Goal: Transaction & Acquisition: Book appointment/travel/reservation

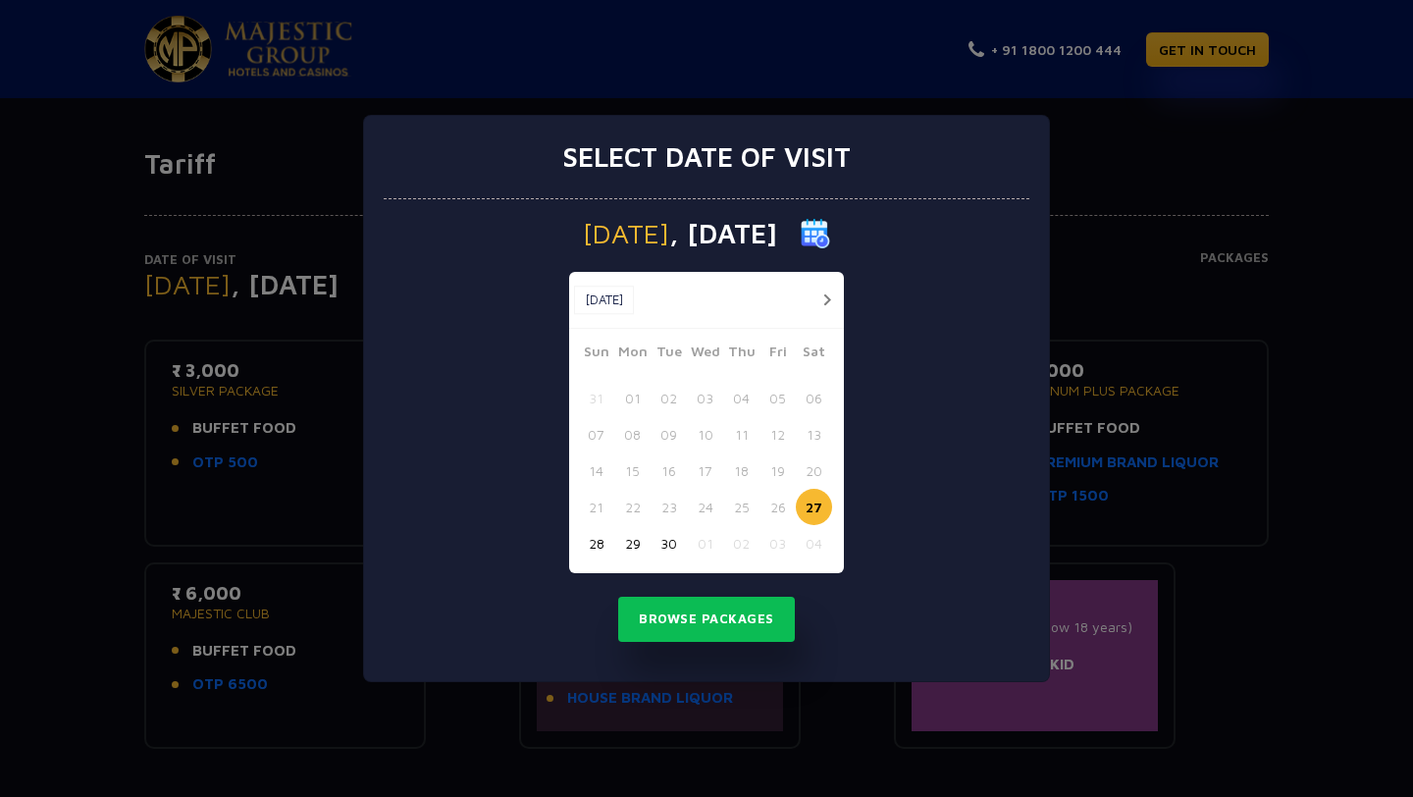
click at [822, 303] on button "button" at bounding box center [826, 299] width 25 height 25
click at [771, 399] on button "03" at bounding box center [777, 398] width 36 height 36
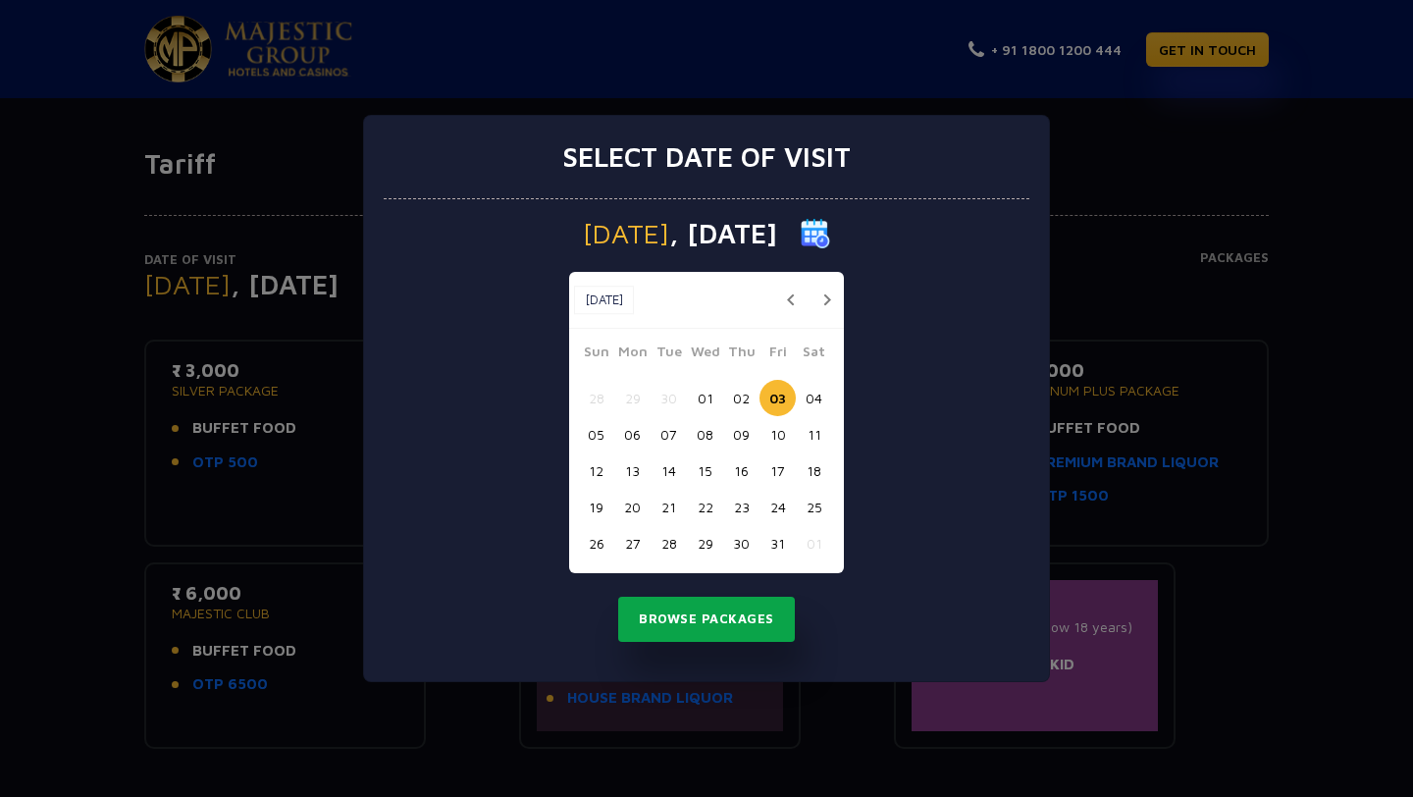
click at [733, 623] on button "Browse Packages" at bounding box center [706, 619] width 177 height 45
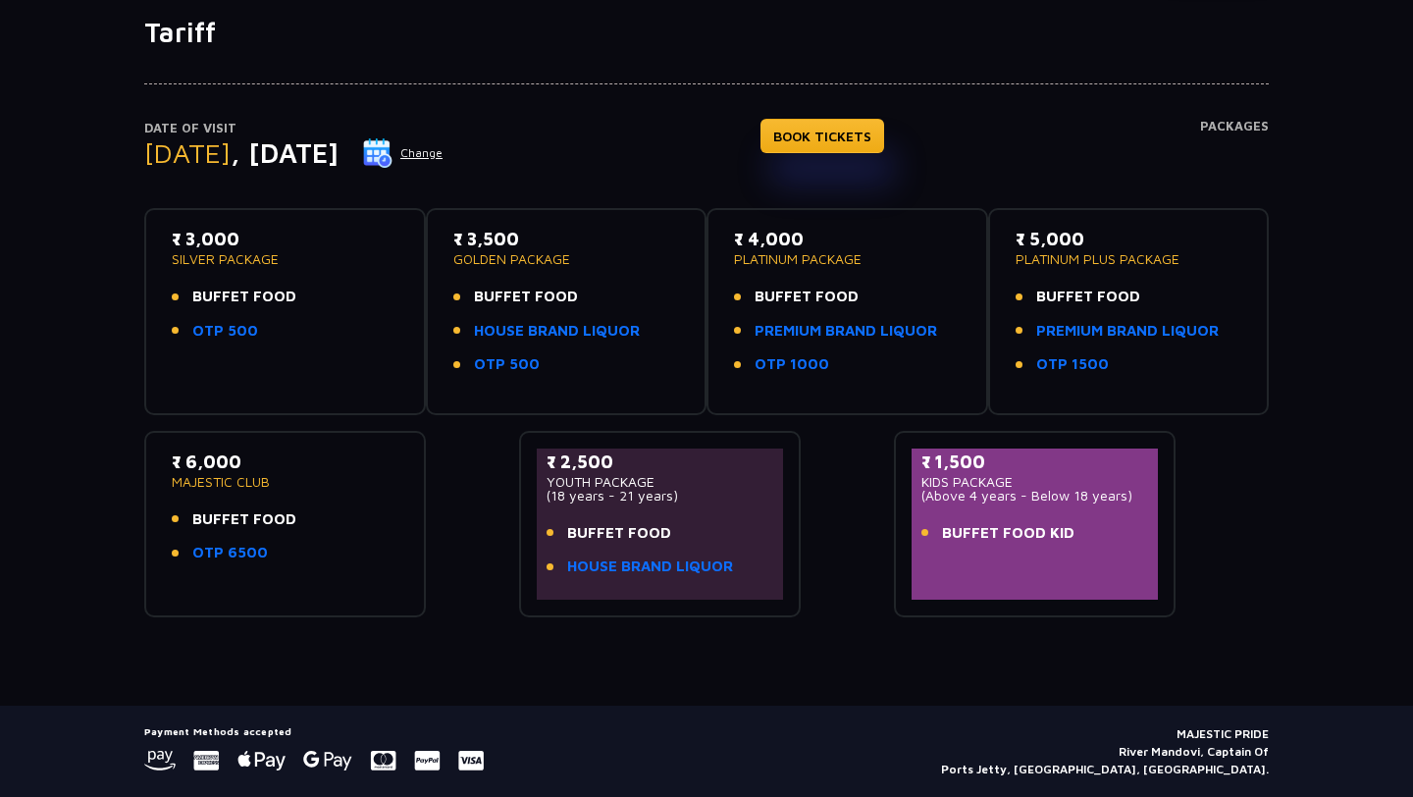
scroll to position [187, 0]
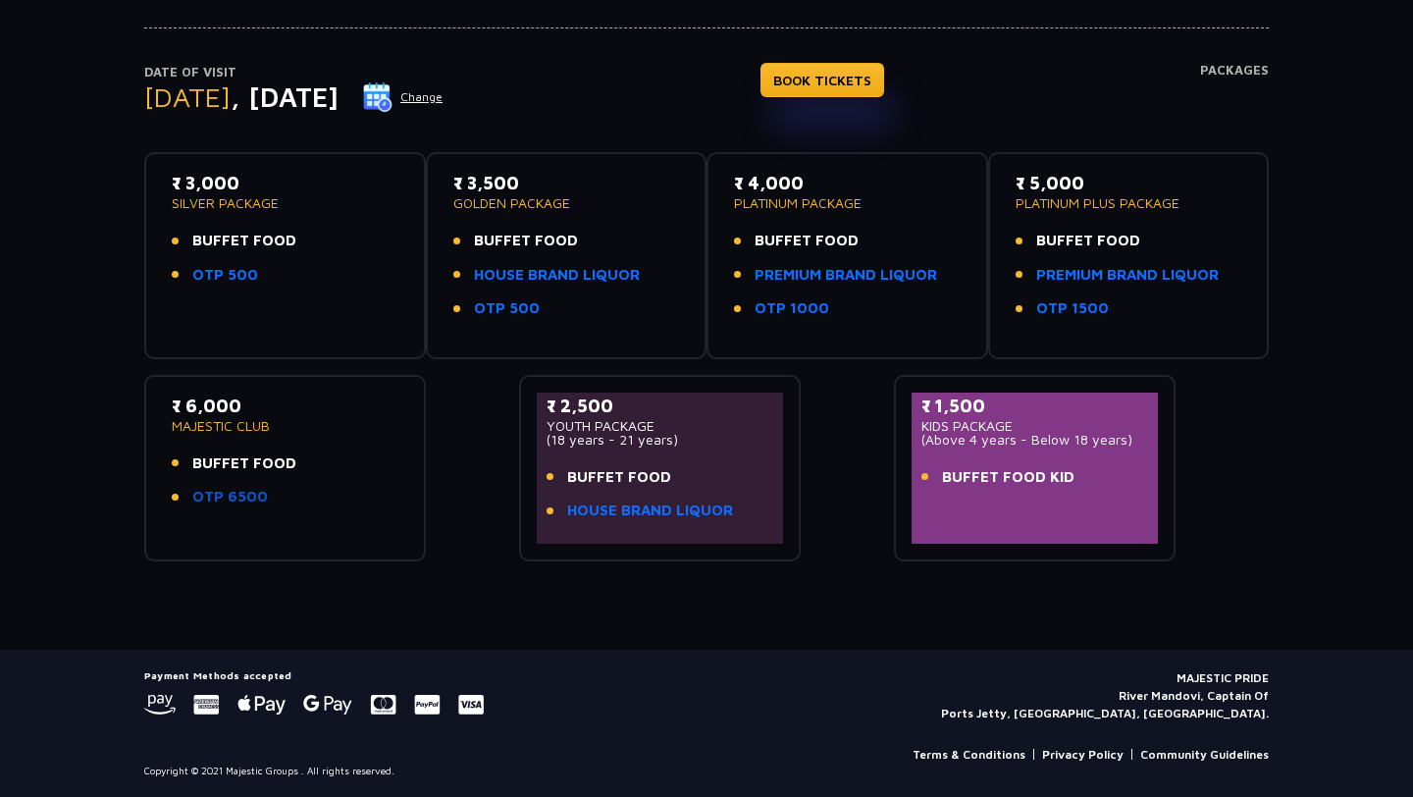
click at [237, 490] on link "OTP 6500" at bounding box center [230, 497] width 76 height 23
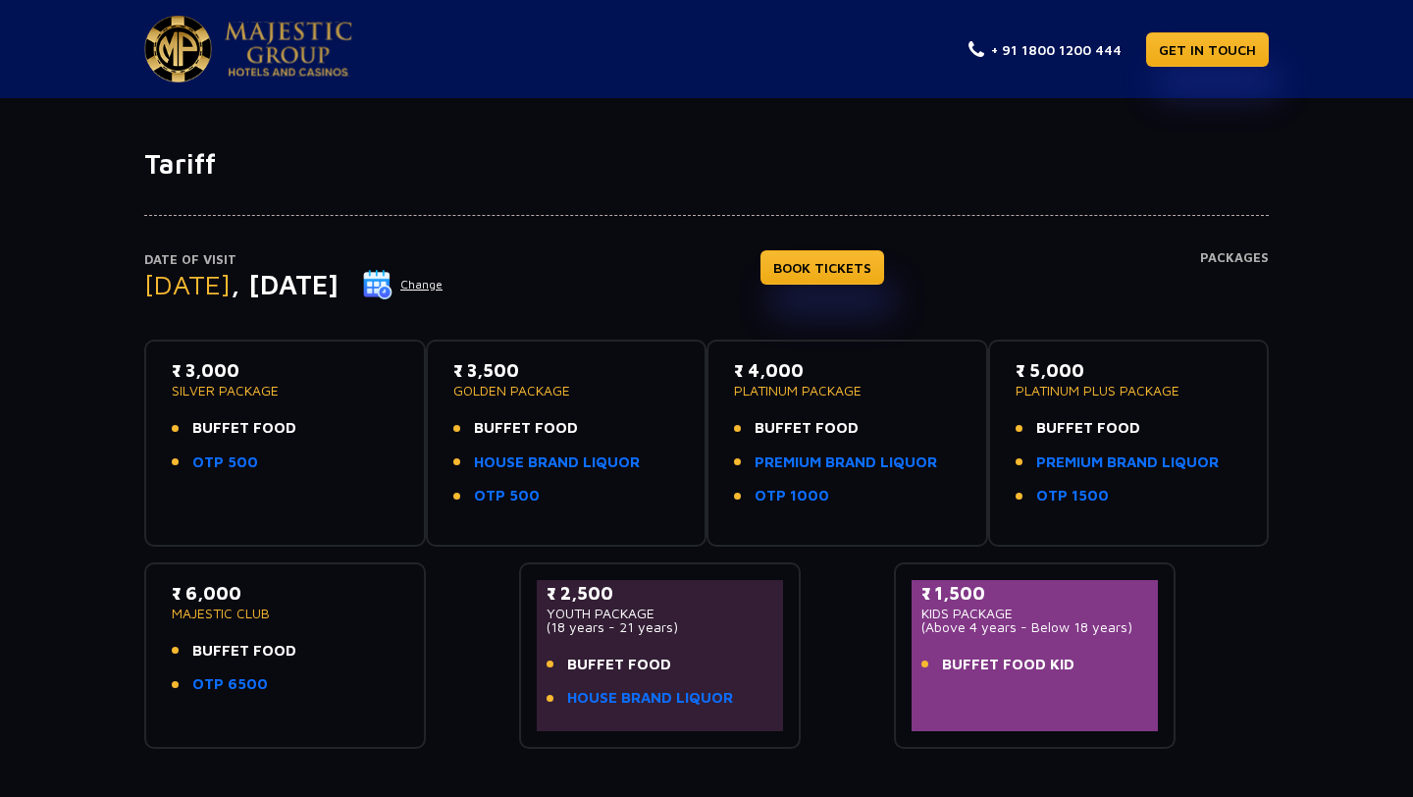
click at [655, 263] on div "Date of Visit [DATE] Change BOOK TICKETS Packages" at bounding box center [706, 295] width 1124 height 90
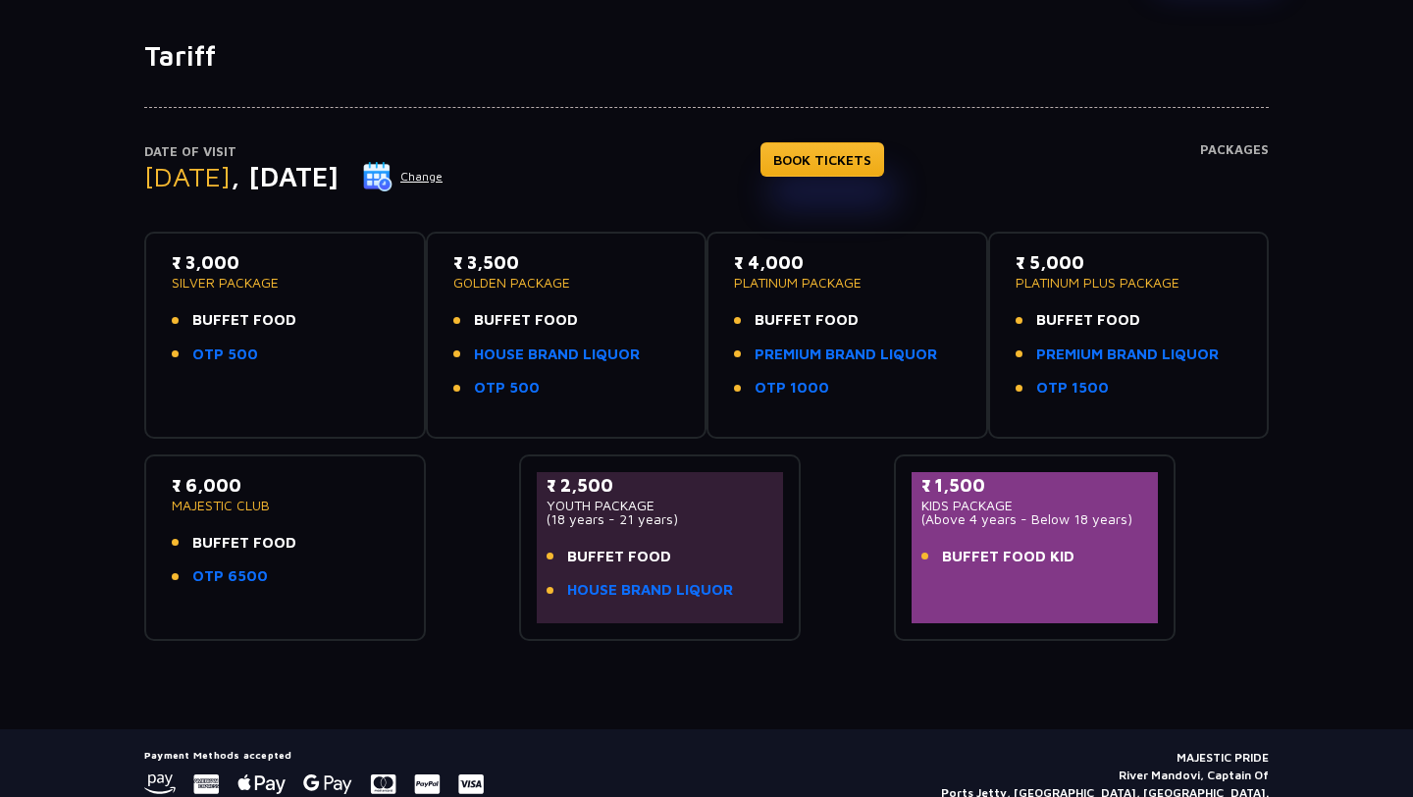
scroll to position [137, 0]
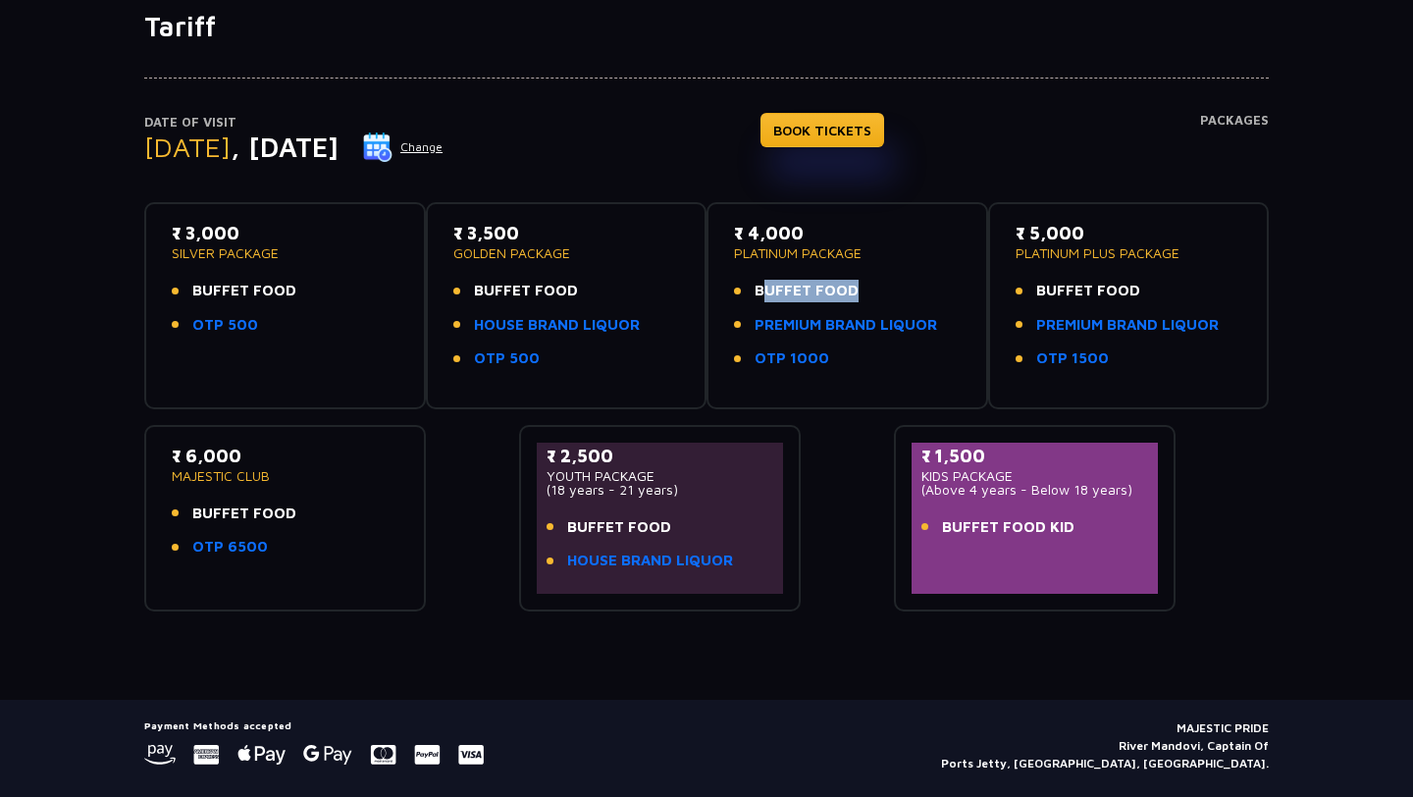
drag, startPoint x: 755, startPoint y: 296, endPoint x: 870, endPoint y: 296, distance: 115.8
click at [870, 296] on li "BUFFET FOOD" at bounding box center [847, 291] width 227 height 23
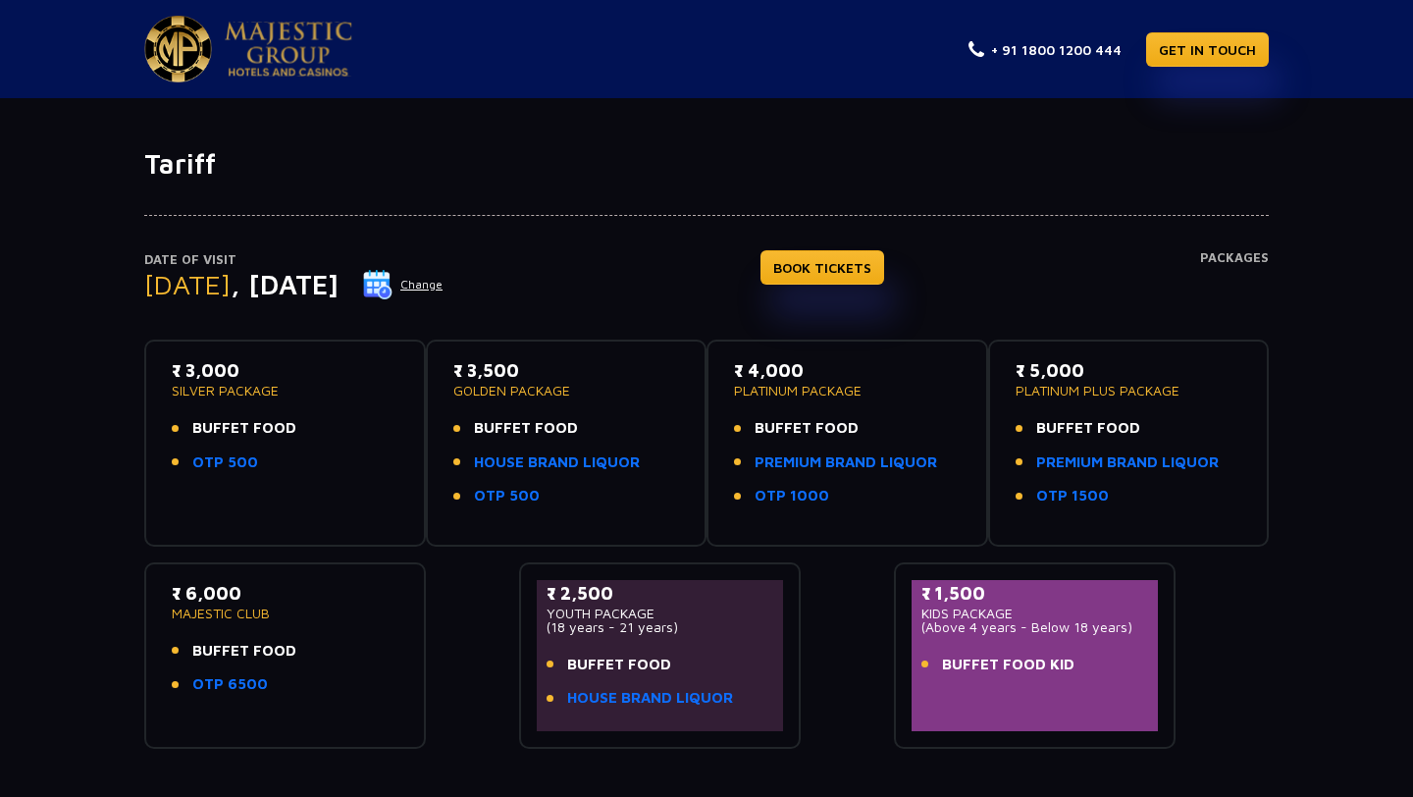
drag, startPoint x: 200, startPoint y: 398, endPoint x: 263, endPoint y: 407, distance: 63.4
click at [263, 407] on div "₹ 3,000 SILVER PACKAGE BUFFET FOOD OTP 500" at bounding box center [285, 421] width 227 height 128
drag, startPoint x: 168, startPoint y: 373, endPoint x: 280, endPoint y: 465, distance: 145.0
click at [280, 465] on div "₹ 3,000 SILVER PACKAGE BUFFET FOOD OTP 500" at bounding box center [285, 443] width 246 height 172
copy div "₹ 3,000 SILVER PACKAGE BUFFET FOOD OTP 500"
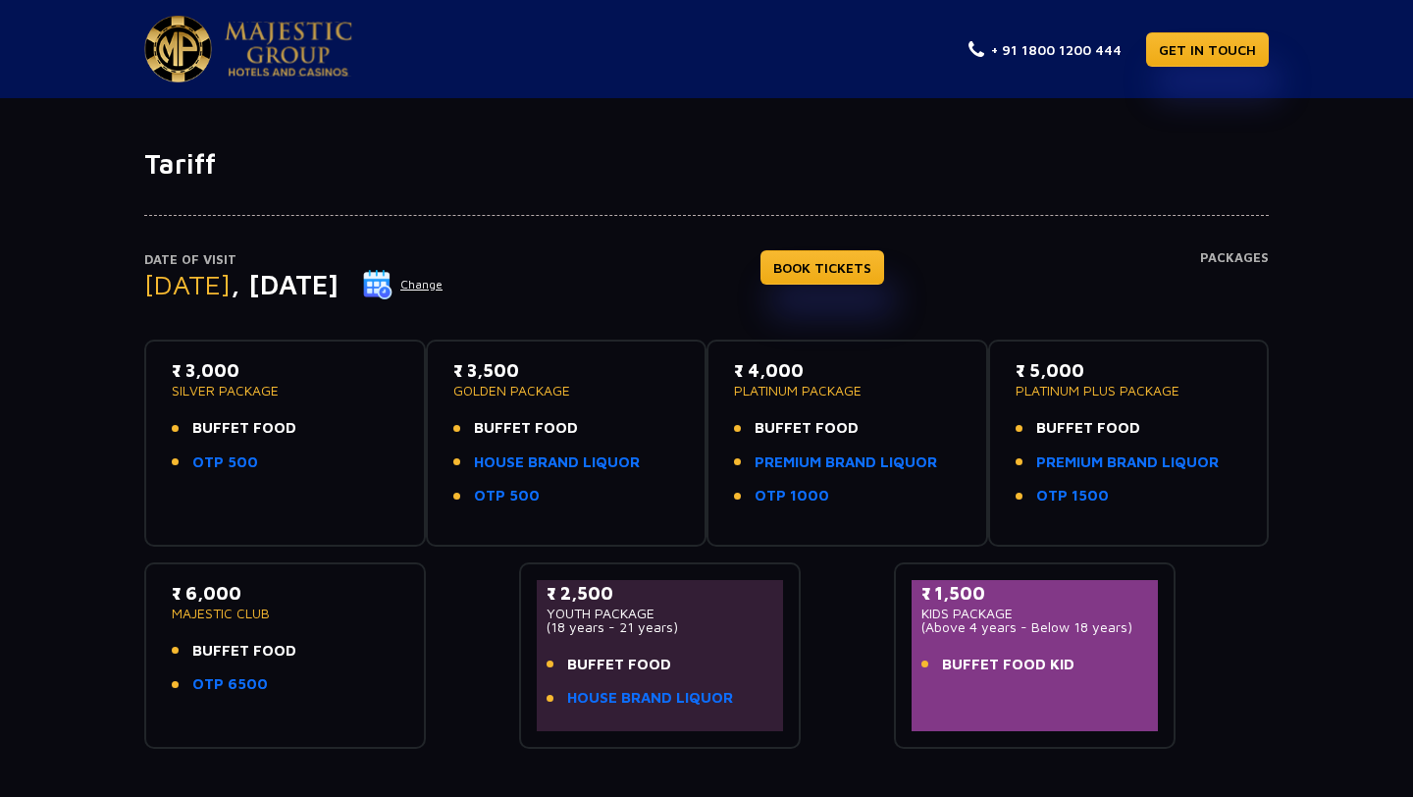
click at [280, 465] on li "OTP 500" at bounding box center [285, 462] width 227 height 23
drag, startPoint x: 280, startPoint y: 465, endPoint x: 152, endPoint y: 356, distance: 167.7
click at [152, 356] on div "₹ 3,000 SILVER PACKAGE BUFFET FOOD OTP 500" at bounding box center [285, 442] width 282 height 207
click at [177, 606] on p "MAJESTIC CLUB" at bounding box center [285, 613] width 227 height 14
drag, startPoint x: 173, startPoint y: 589, endPoint x: 304, endPoint y: 689, distance: 165.2
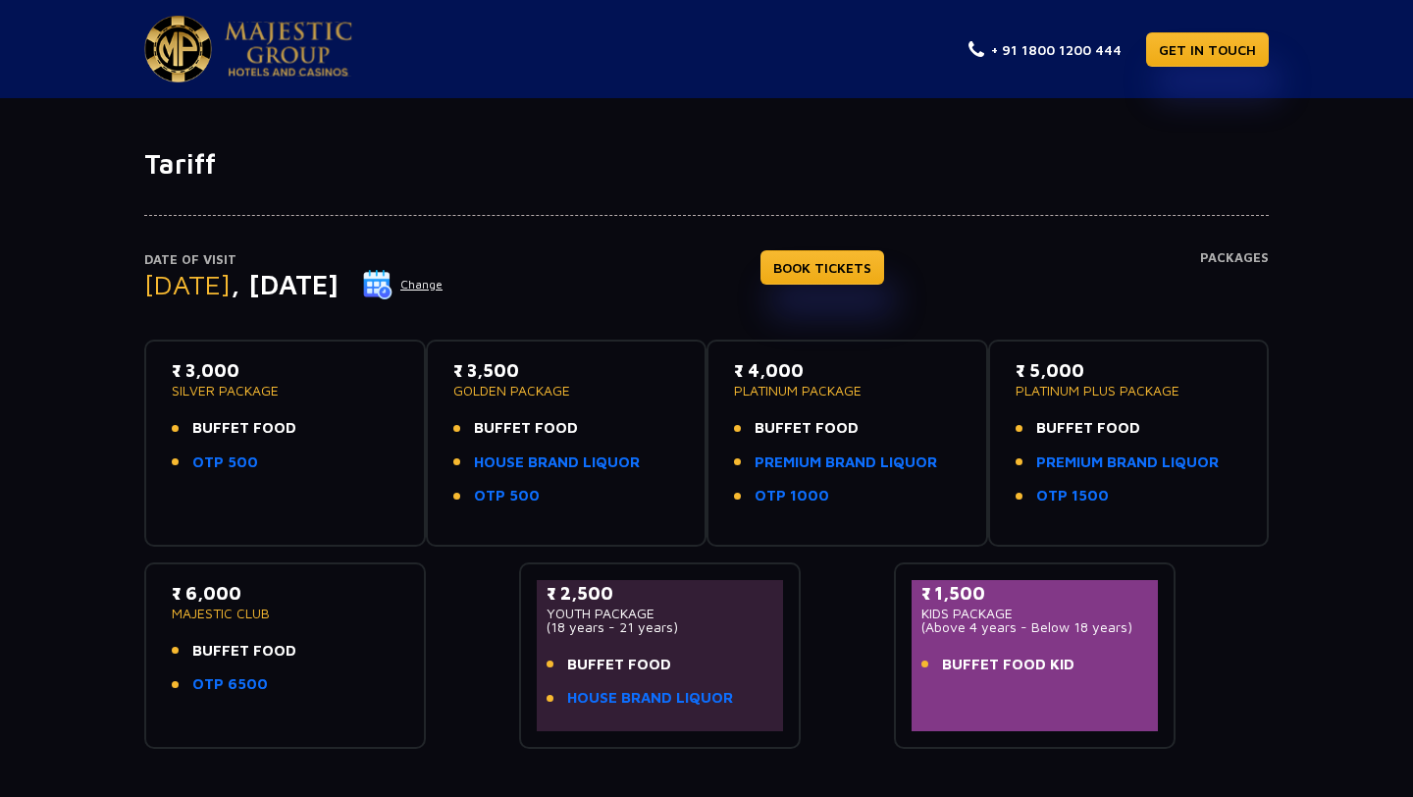
click at [304, 689] on div "₹ 6,000 MAJESTIC CLUB BUFFET FOOD OTP 6500" at bounding box center [285, 644] width 227 height 128
click at [304, 689] on li "OTP 6500" at bounding box center [285, 684] width 227 height 23
